Goal: Task Accomplishment & Management: Use online tool/utility

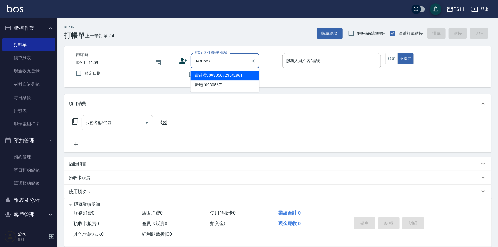
click at [238, 77] on li "蕭苡柔/0930567235/2861" at bounding box center [225, 75] width 69 height 9
type input "蕭苡柔/0930567235/2861"
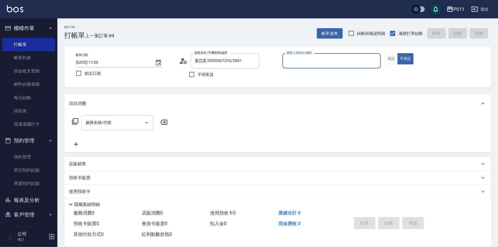
click at [320, 61] on input "服務人員姓名/編號" at bounding box center [332, 61] width 94 height 10
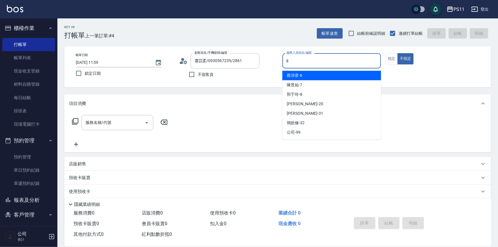
type input "[PERSON_NAME]-8"
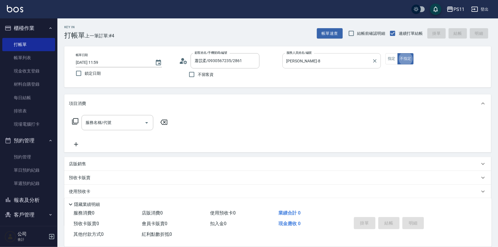
type button "false"
click at [393, 60] on button "指定" at bounding box center [392, 58] width 12 height 11
click at [72, 120] on icon at bounding box center [75, 121] width 7 height 7
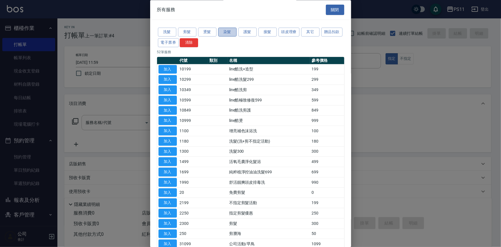
click at [227, 30] on button "染髮" at bounding box center [227, 32] width 18 height 9
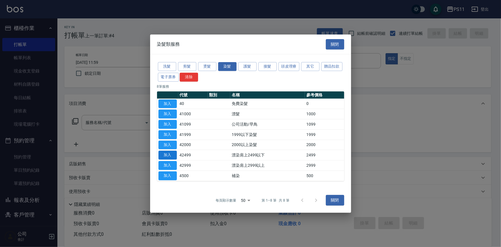
click at [171, 157] on button "加入" at bounding box center [168, 154] width 18 height 9
type input "漂染肩上2499以下(42499)"
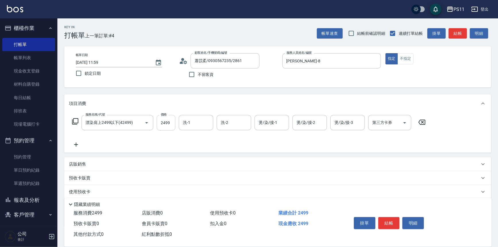
click at [170, 124] on input "2499" at bounding box center [166, 123] width 19 height 16
type input "3299"
type input "3"
type input "[PERSON_NAME]-20"
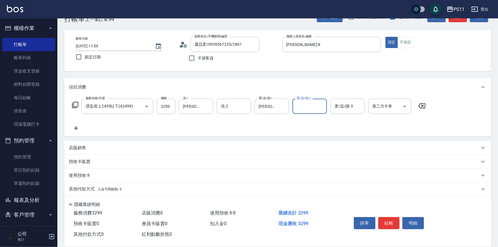
scroll to position [33, 0]
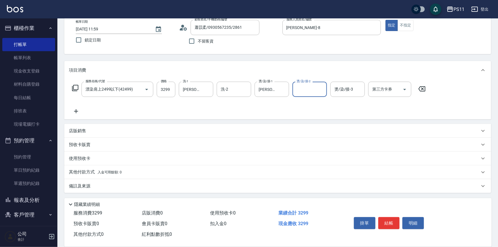
click at [86, 174] on p "其他付款方式 入金可用餘額: 0" at bounding box center [95, 172] width 53 height 6
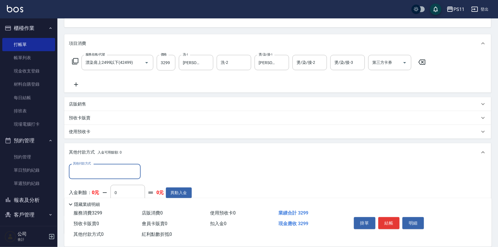
scroll to position [0, 0]
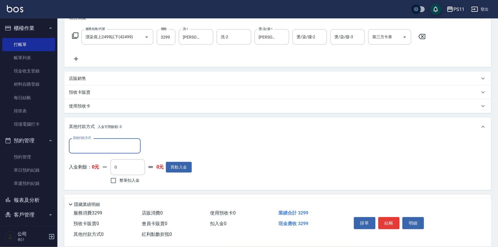
click at [93, 151] on div "其他付款方式" at bounding box center [105, 145] width 72 height 15
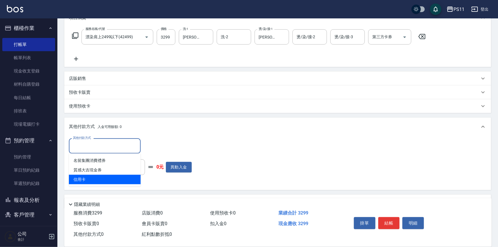
click at [92, 175] on span "信用卡" at bounding box center [105, 179] width 72 height 9
type input "信用卡"
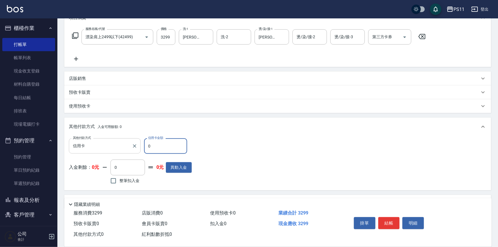
drag, startPoint x: 120, startPoint y: 149, endPoint x: 95, endPoint y: 149, distance: 25.3
click at [95, 149] on div "其他付款方式 信用卡 其他付款方式 信用卡金額 0 信用卡金額" at bounding box center [130, 146] width 123 height 16
type input "3299"
click at [394, 226] on button "結帳" at bounding box center [390, 223] width 22 height 12
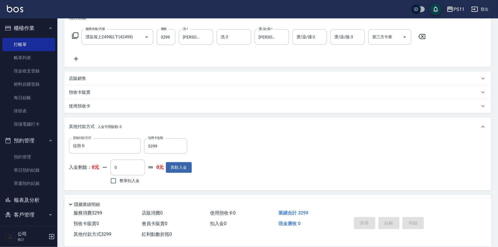
type input "[DATE] 13:09"
